Goal: Browse casually

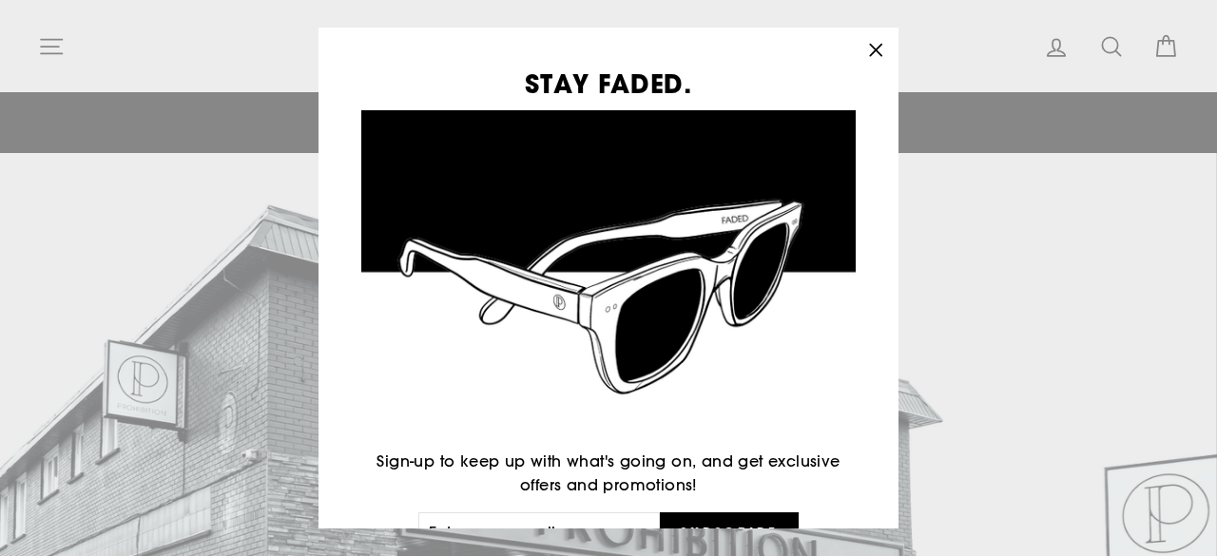
click at [882, 48] on icon "button" at bounding box center [875, 50] width 11 height 11
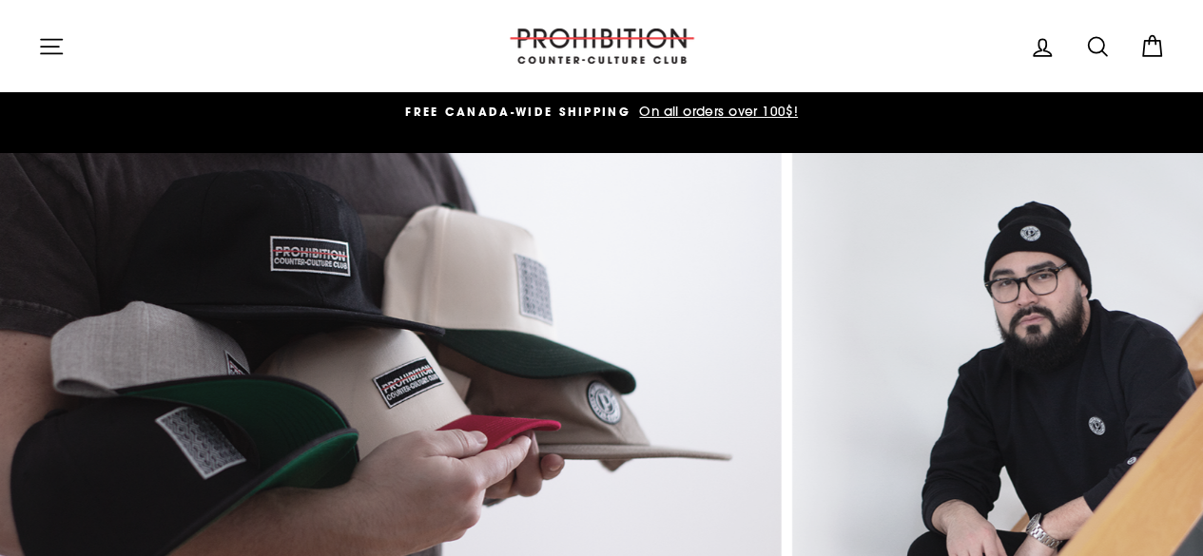
click at [1126, 80] on header "Site navigation PROHIBITION COUNTER-CULTURE CLUB Log in Search Cart Search" at bounding box center [601, 46] width 1203 height 92
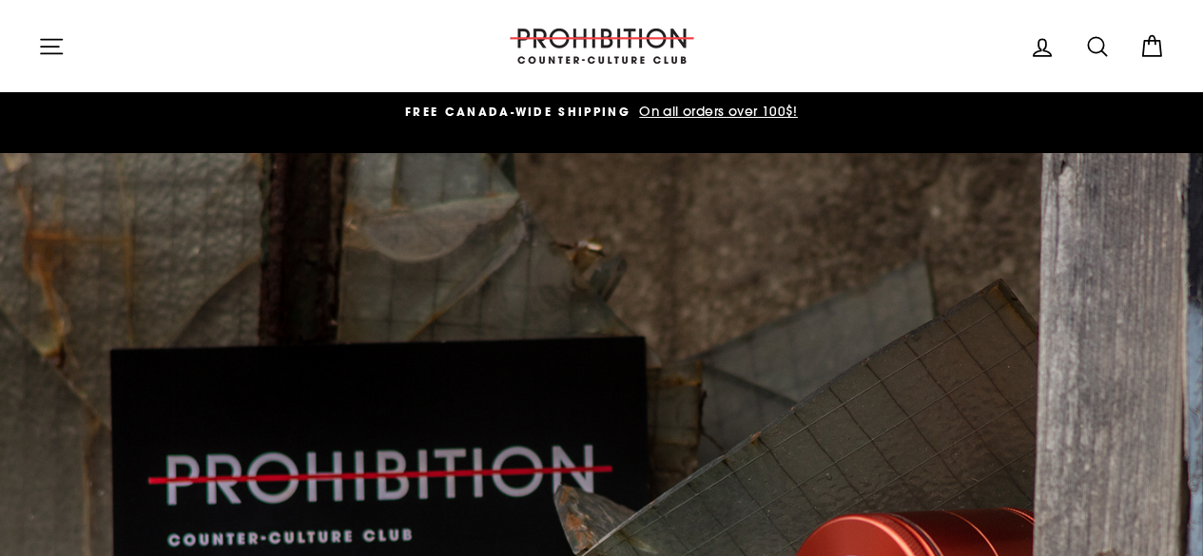
click at [50, 47] on icon "button" at bounding box center [51, 46] width 27 height 27
